Goal: Find specific page/section: Find specific page/section

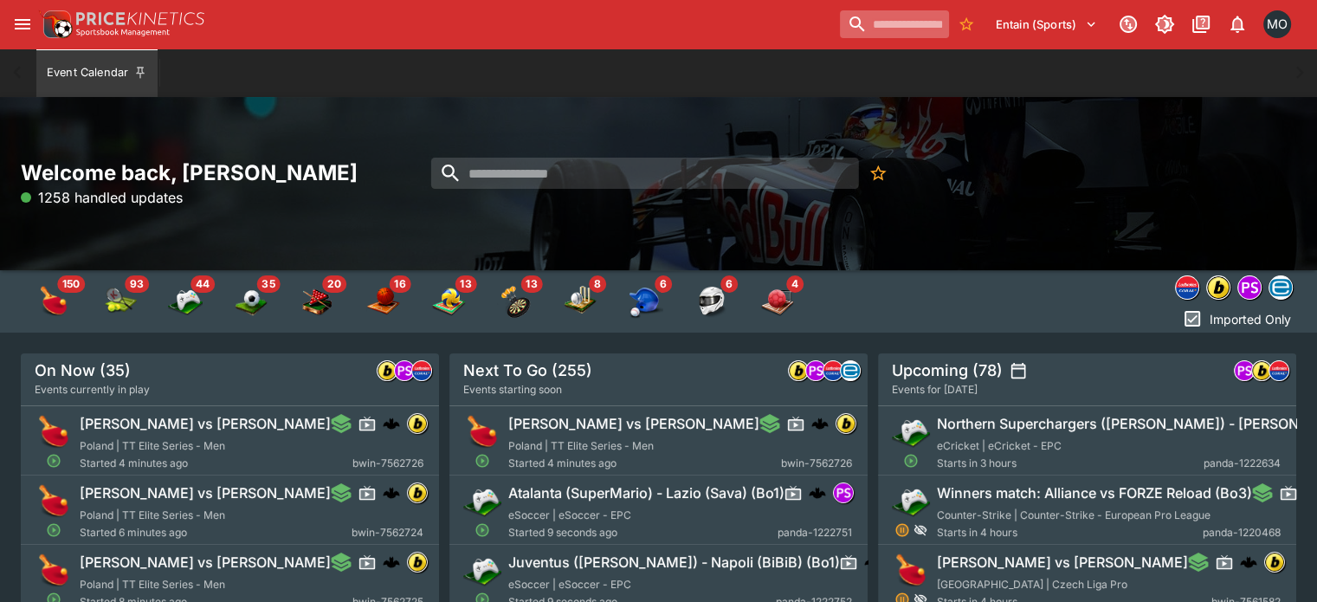
click at [842, 31] on input "search" at bounding box center [894, 24] width 109 height 28
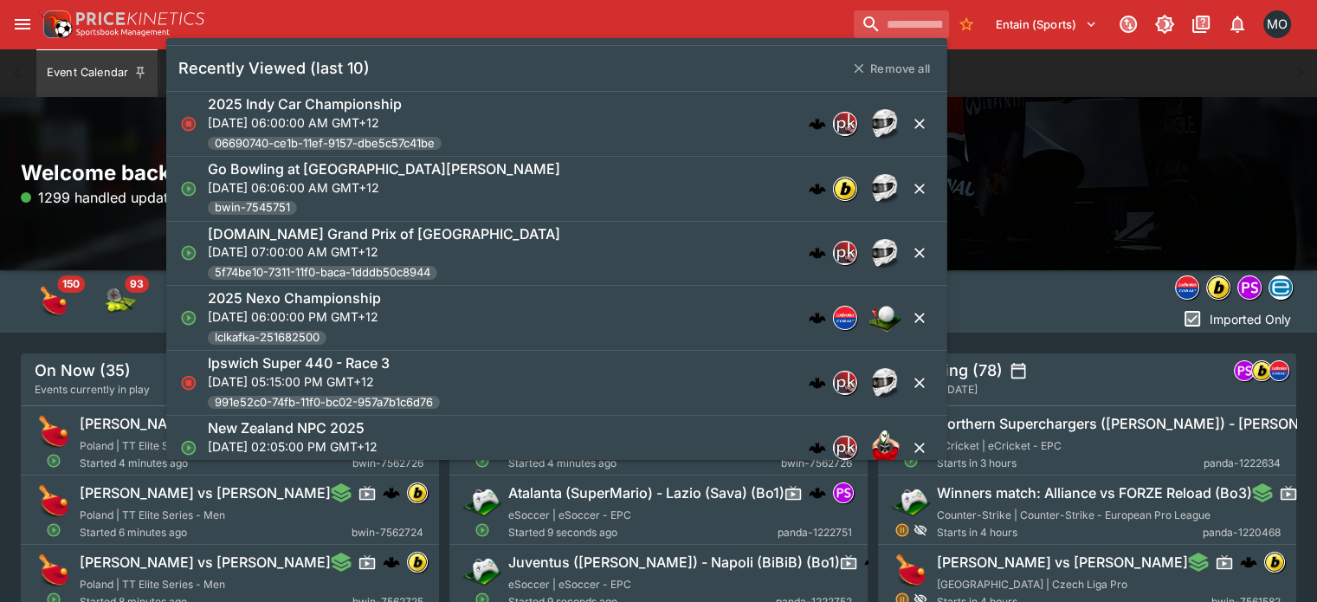
drag, startPoint x: 622, startPoint y: 117, endPoint x: 535, endPoint y: 256, distance: 164.5
click at [535, 256] on ul "Recently Viewed (last 10) Remove all 2025 Indy Car Championship [GEOGRAPHIC_DAT…" at bounding box center [556, 249] width 781 height 422
click at [535, 256] on p "[DATE] 07:00:00 AM GMT+12" at bounding box center [384, 251] width 352 height 18
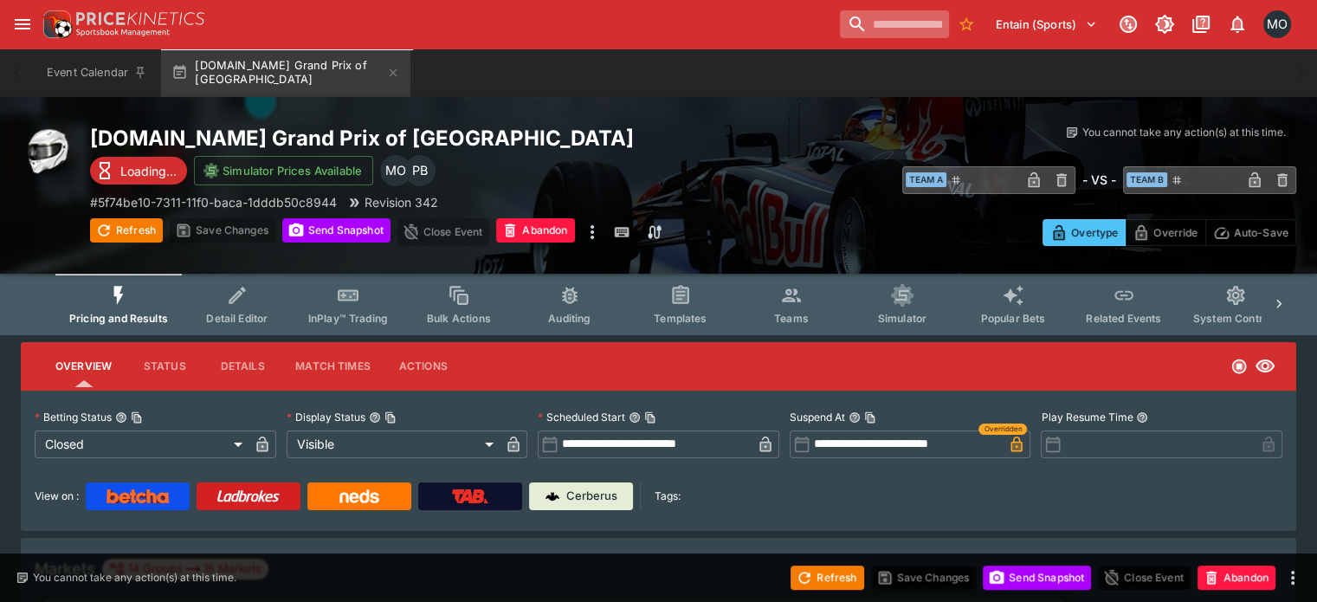
click at [840, 33] on input "search" at bounding box center [894, 24] width 109 height 28
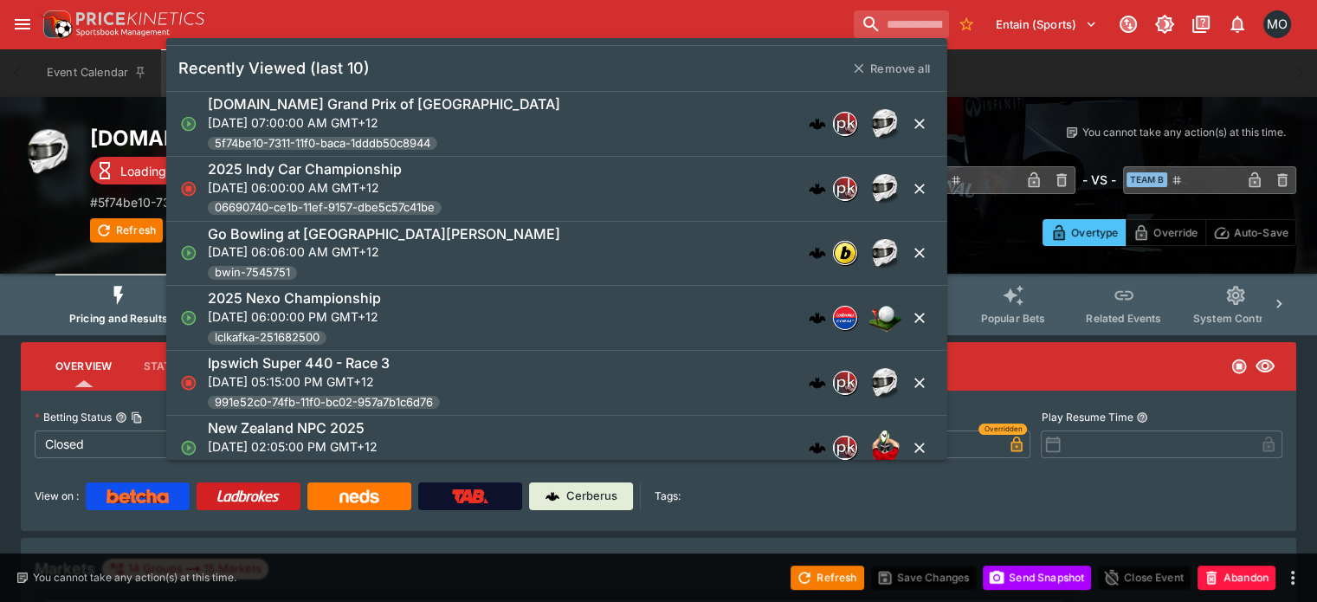
click at [440, 386] on p "[DATE] 05:15:00 PM GMT+12" at bounding box center [324, 381] width 232 height 18
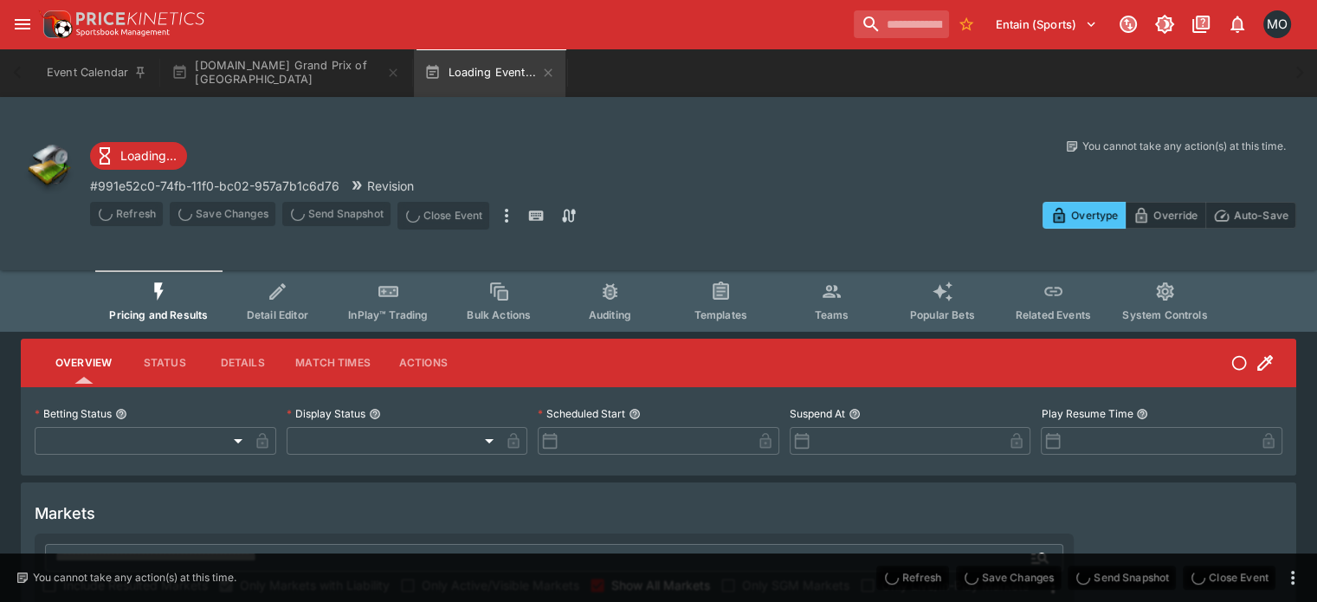
type input "**********"
type input "******"
type input "**********"
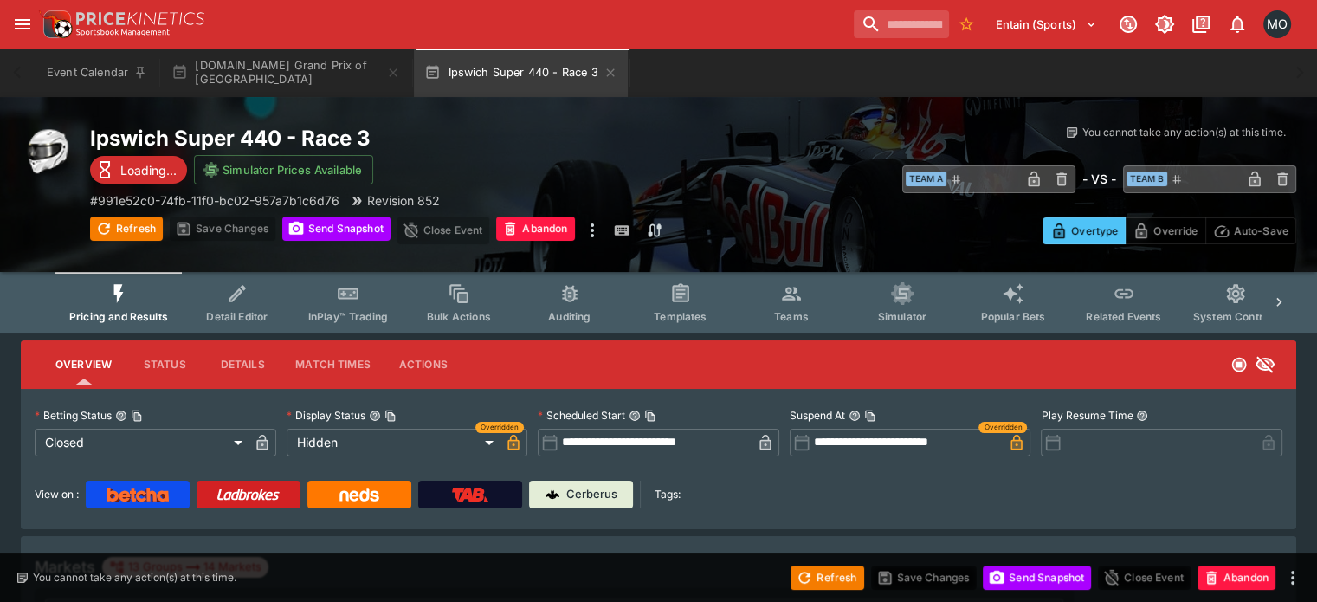
click at [841, 48] on div "Event Calendar [DOMAIN_NAME] Grand Prix of Portland Ipswich Super 440 - Race 3" at bounding box center [659, 72] width 1248 height 48
click at [858, 20] on input "search" at bounding box center [894, 24] width 109 height 28
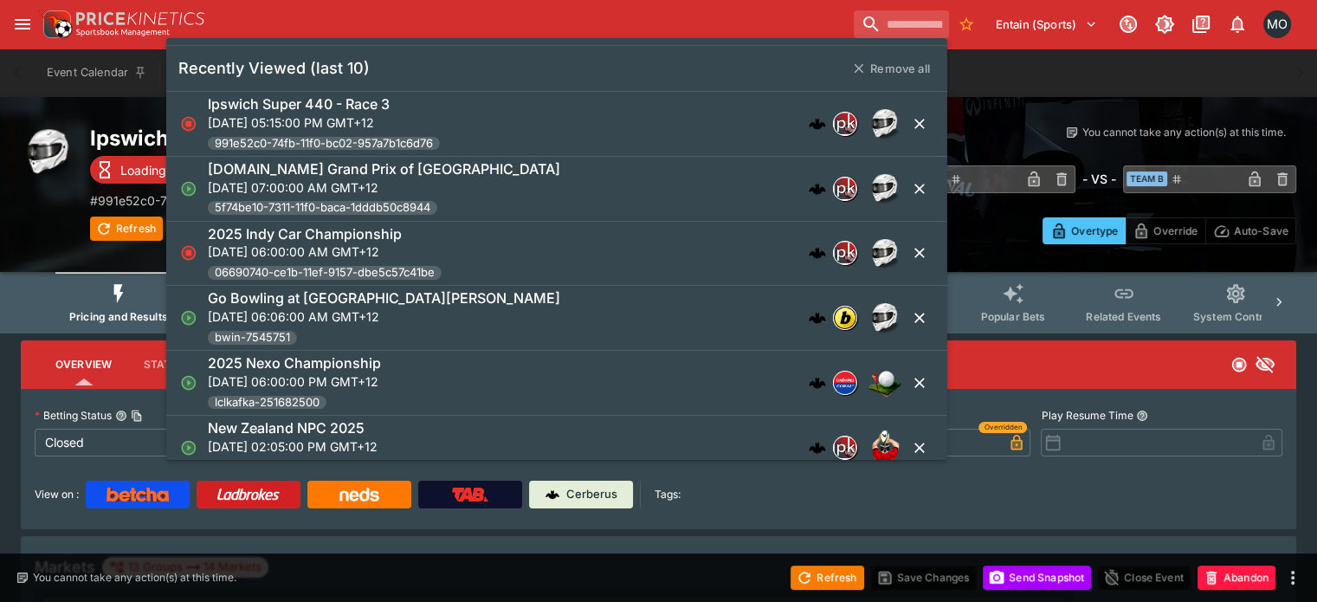
click at [499, 327] on div "Go Bowling at [GEOGRAPHIC_DATA][PERSON_NAME][DATE] 06:06:00 AM GMT+12 bwin-7545…" at bounding box center [384, 317] width 352 height 57
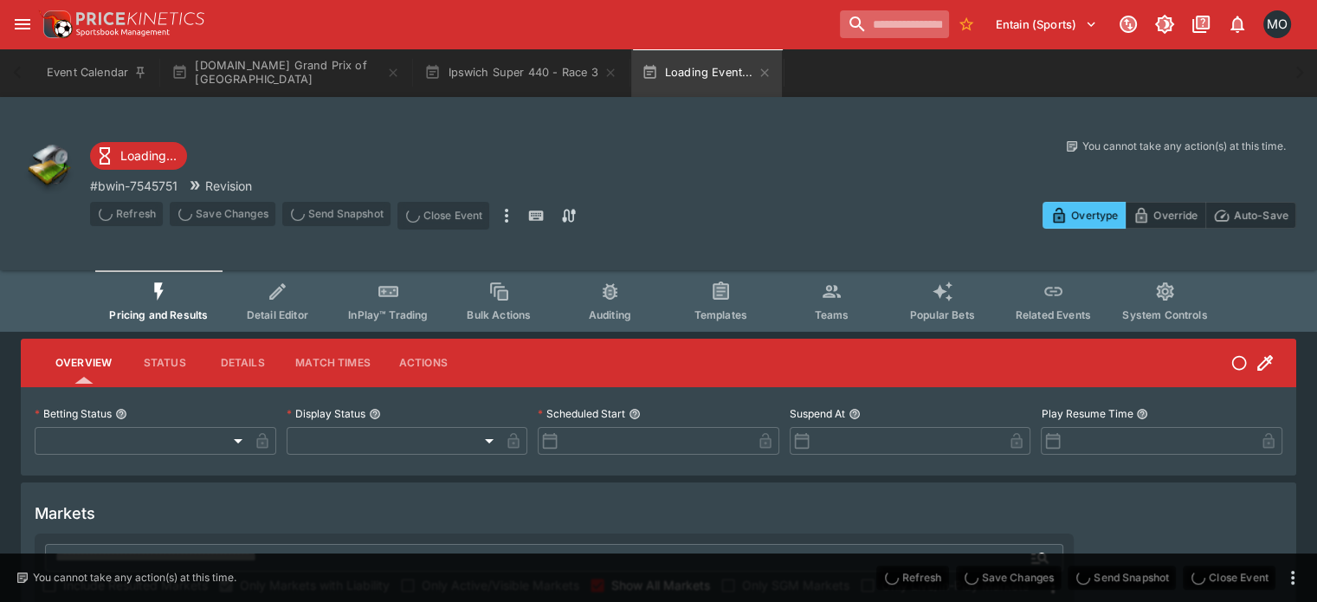
click at [840, 34] on input "search" at bounding box center [894, 24] width 109 height 28
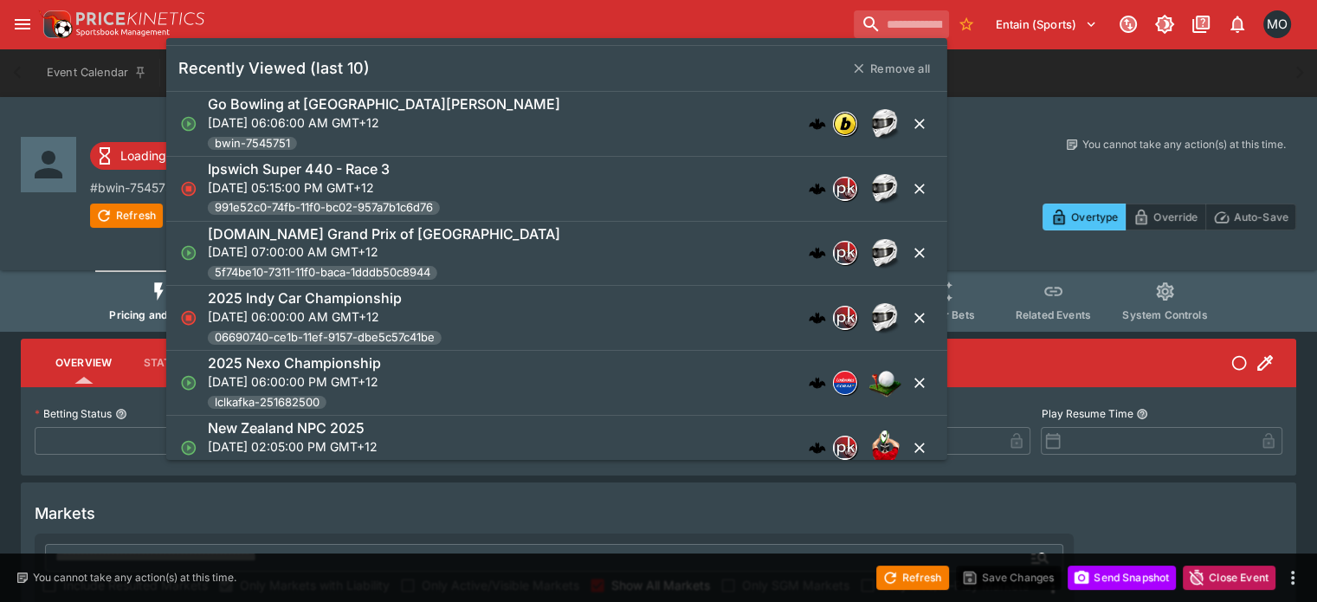
click at [235, 127] on div "Loading... PB # bwin-7545751 Revision Refresh Save Changes Send Snapshot Close …" at bounding box center [658, 183] width 1317 height 173
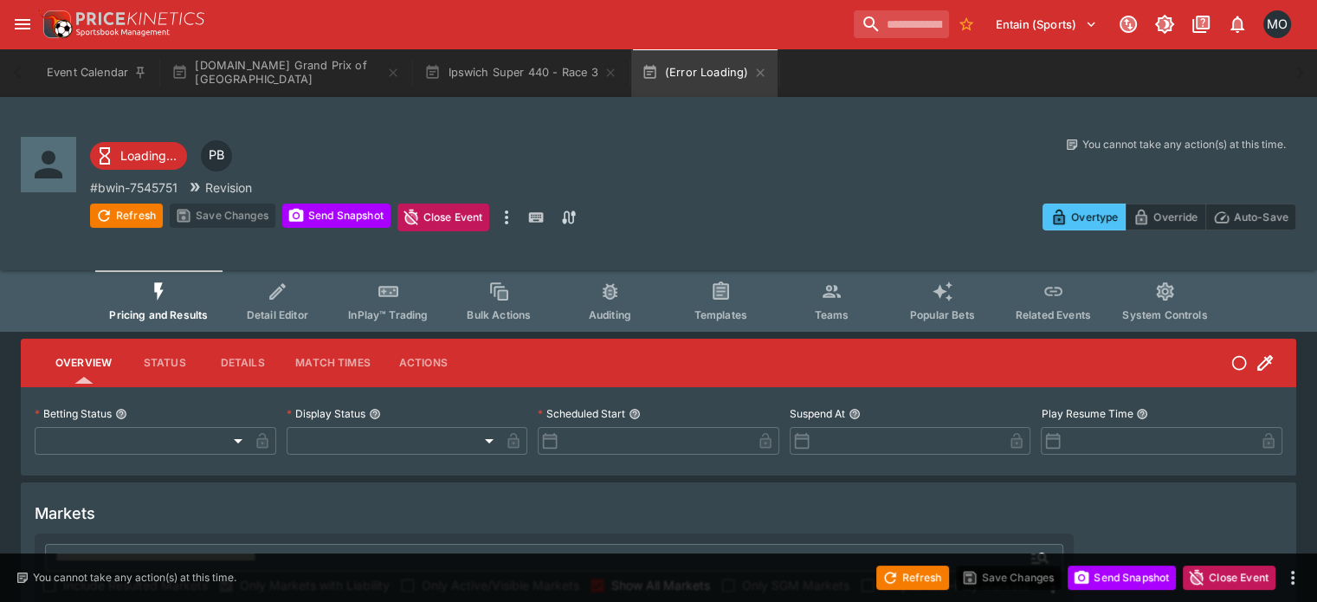
click at [548, 38] on div "Entain (Sports) 1 MO" at bounding box center [667, 24] width 1258 height 38
click at [532, 60] on button "Ipswich Super 440 - Race 3" at bounding box center [520, 72] width 213 height 48
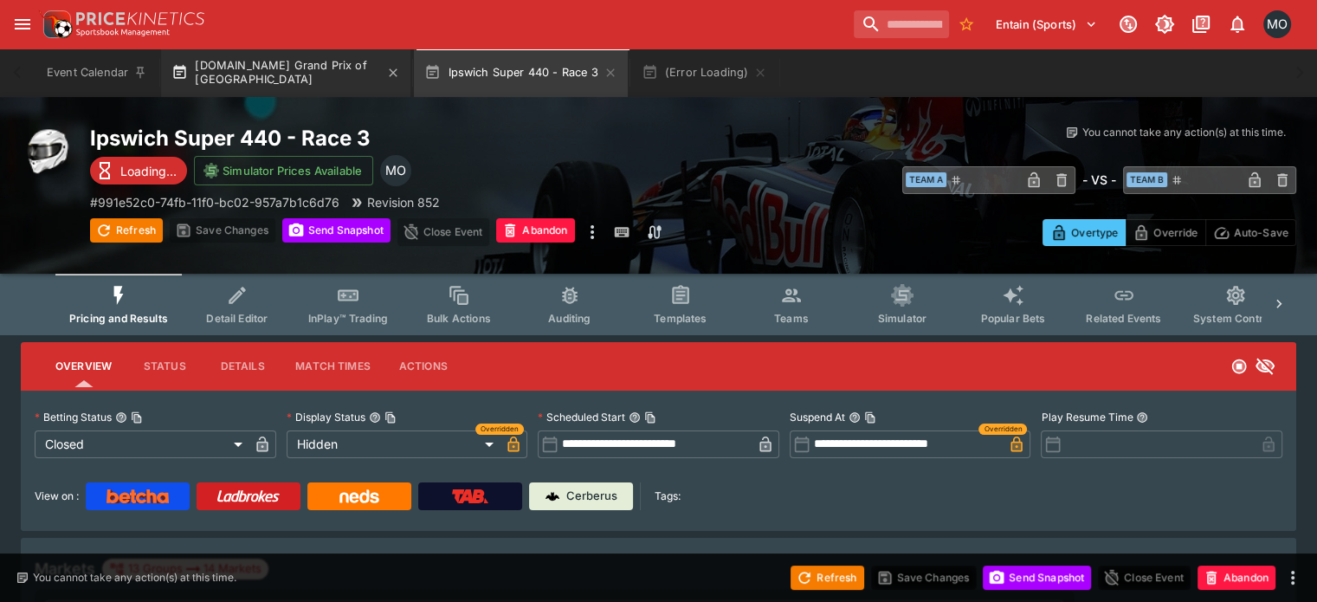
click at [339, 61] on button "[DOMAIN_NAME] Grand Prix of [GEOGRAPHIC_DATA]" at bounding box center [285, 72] width 249 height 48
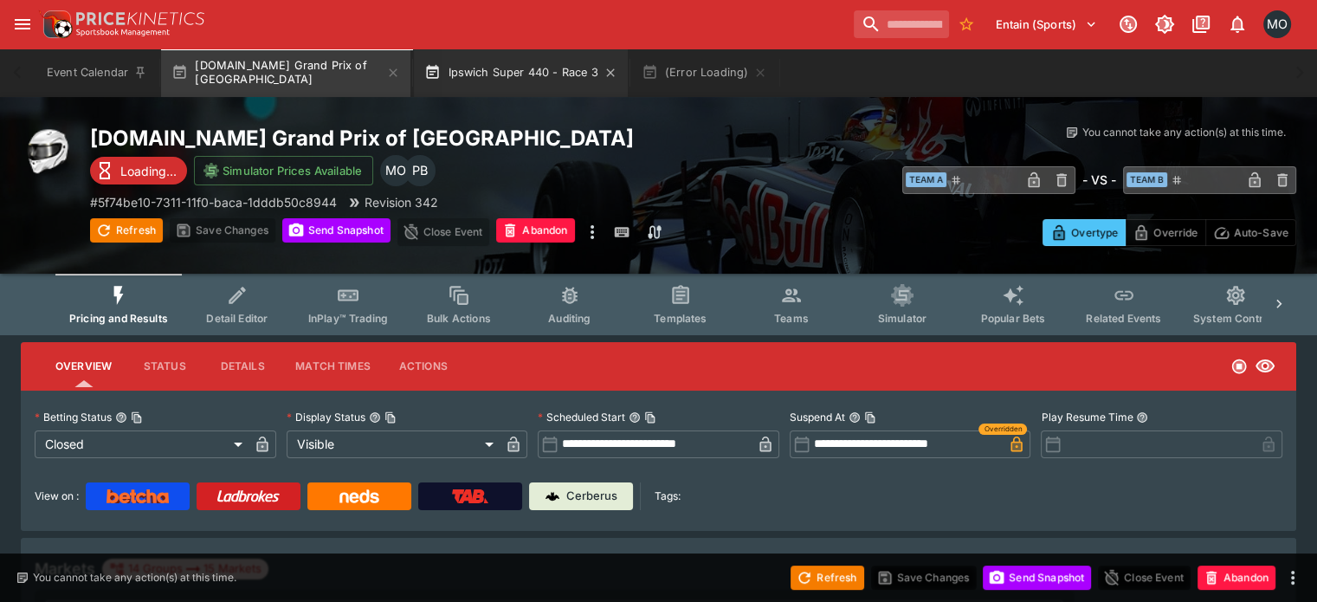
click at [471, 70] on button "Ipswich Super 440 - Race 3" at bounding box center [520, 72] width 213 height 48
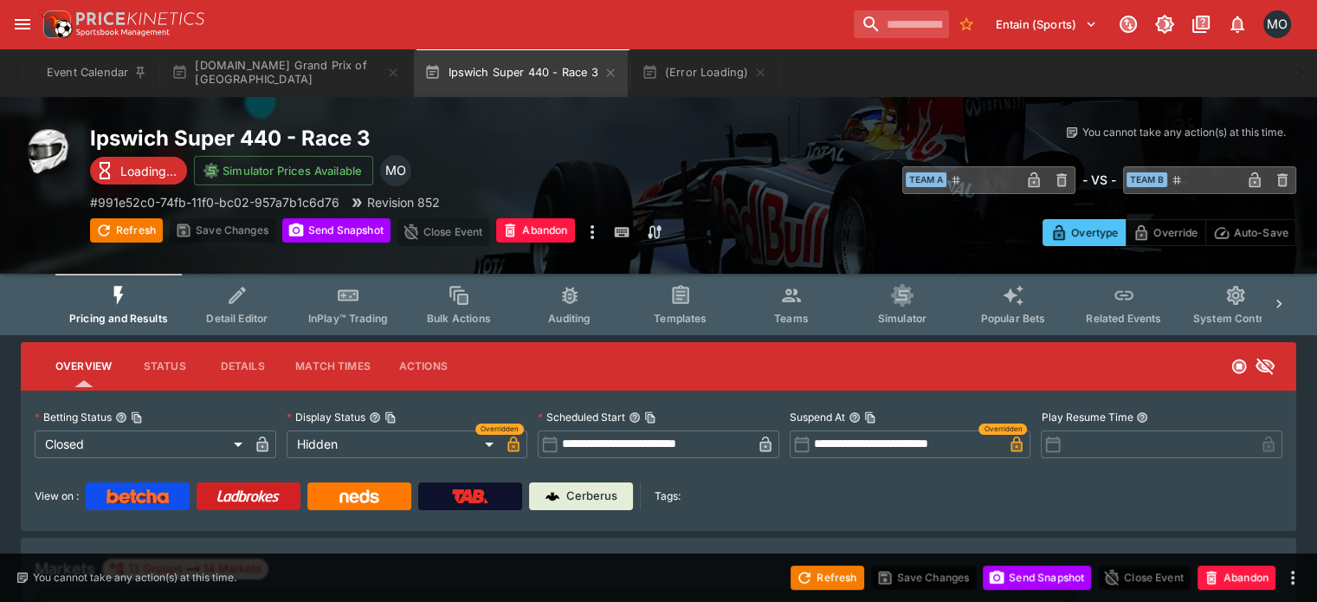
click at [880, 38] on div "Entain (Sports) 1 MO" at bounding box center [1071, 24] width 449 height 38
click at [880, 35] on input "search" at bounding box center [894, 24] width 109 height 28
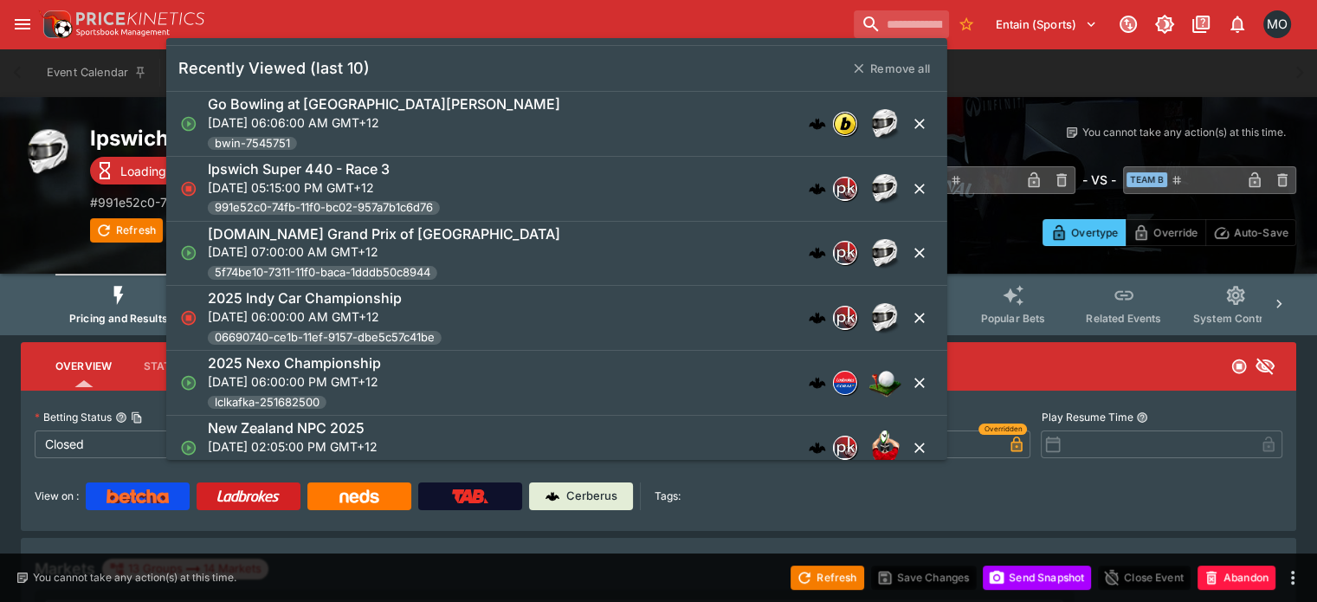
click at [1155, 95] on div "Event Calendar [DOMAIN_NAME] Grand Prix of Portland Ipswich Super 440 - Race 3 …" at bounding box center [659, 72] width 1248 height 48
